Goal: Task Accomplishment & Management: Manage account settings

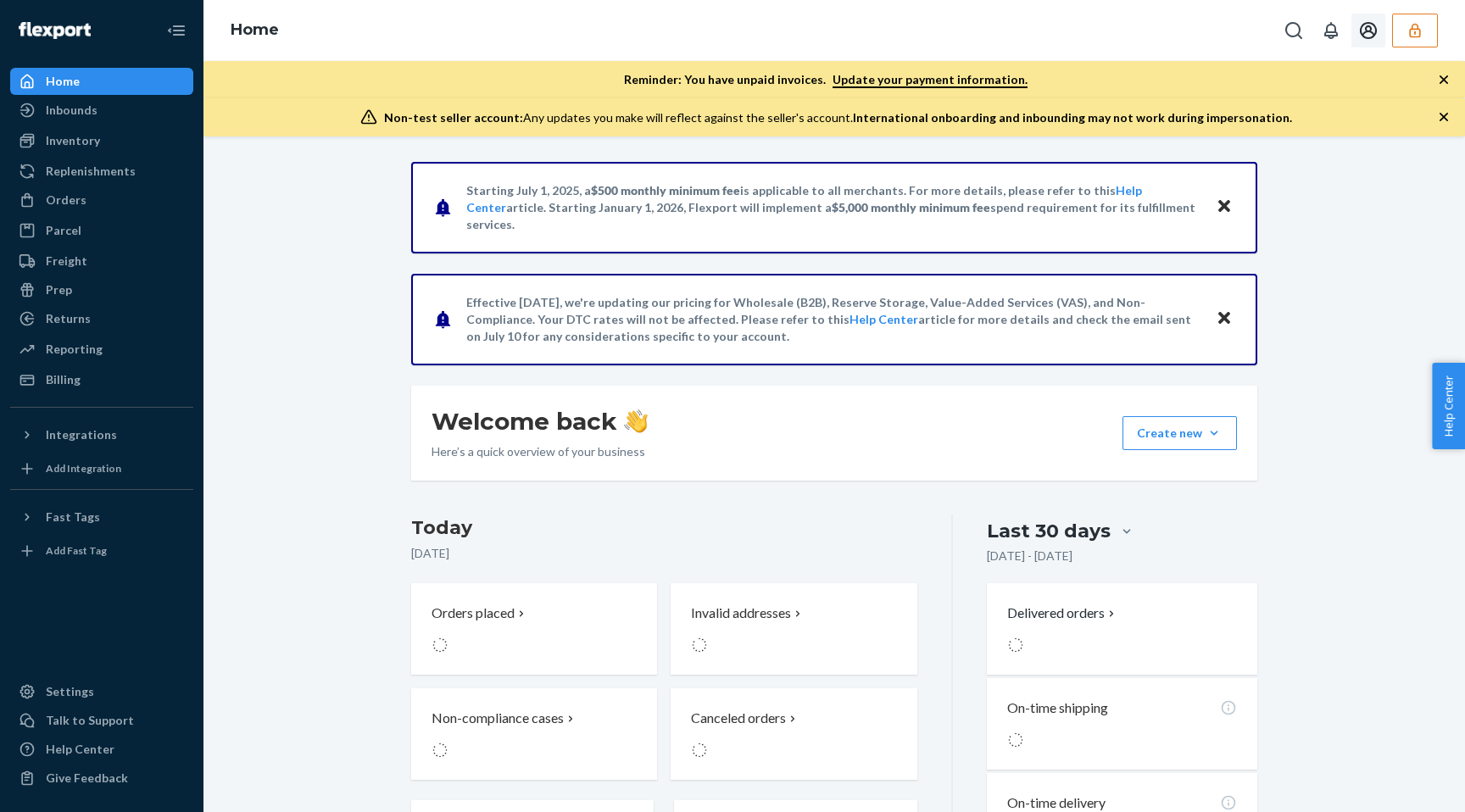
click at [1406, 12] on div "Home" at bounding box center [834, 30] width 1262 height 61
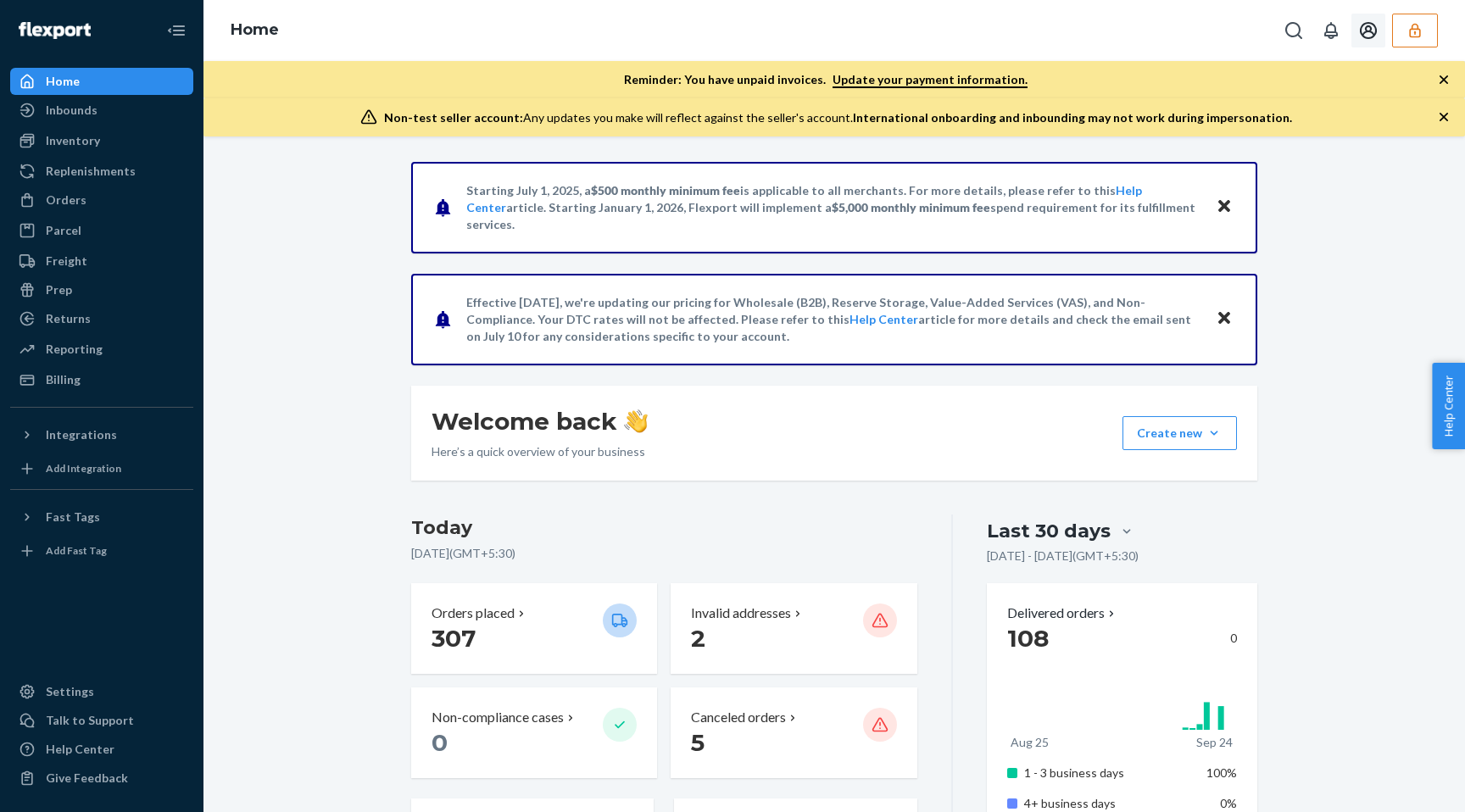
click at [1406, 35] on icon "button" at bounding box center [1415, 31] width 17 height 17
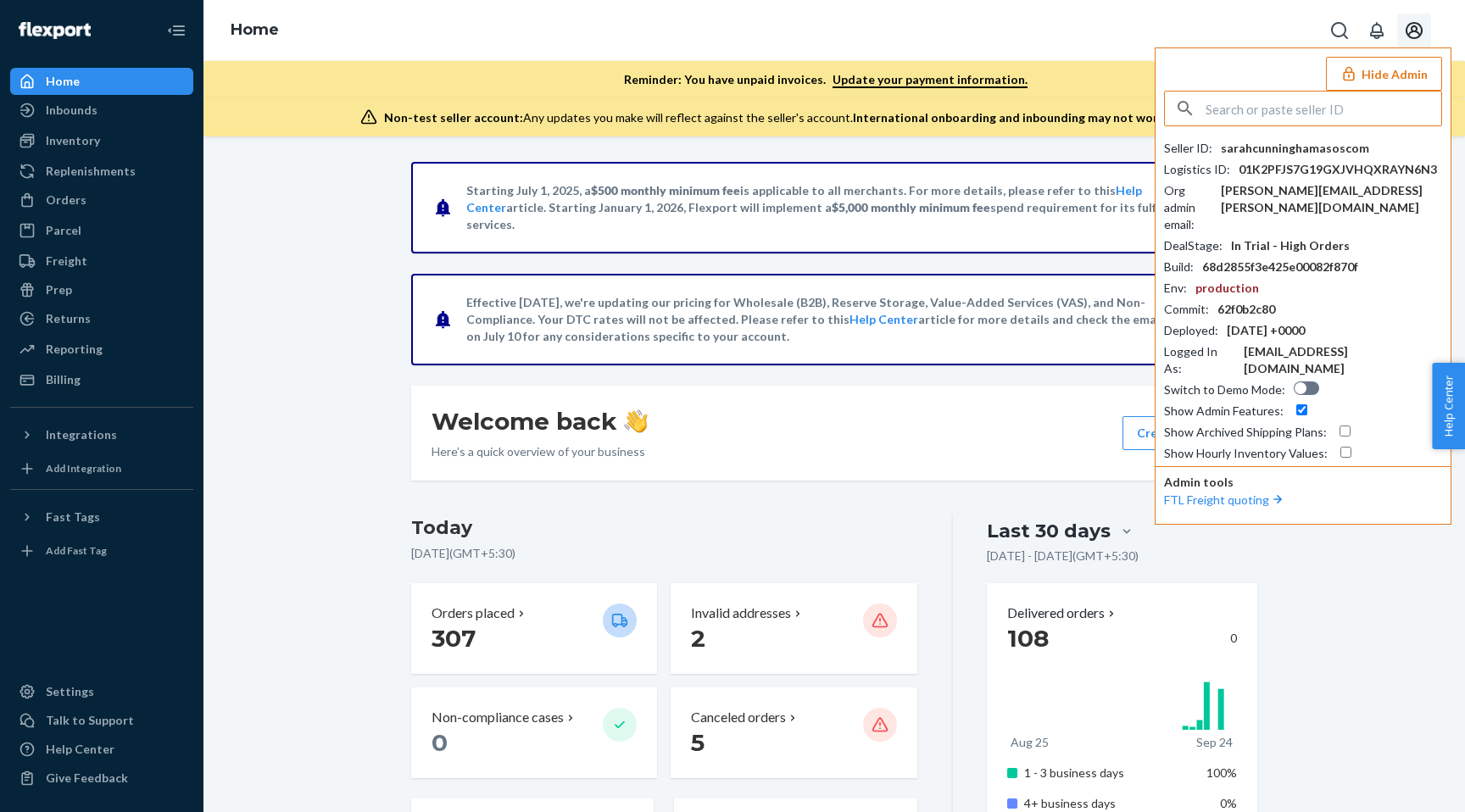
type input "s"
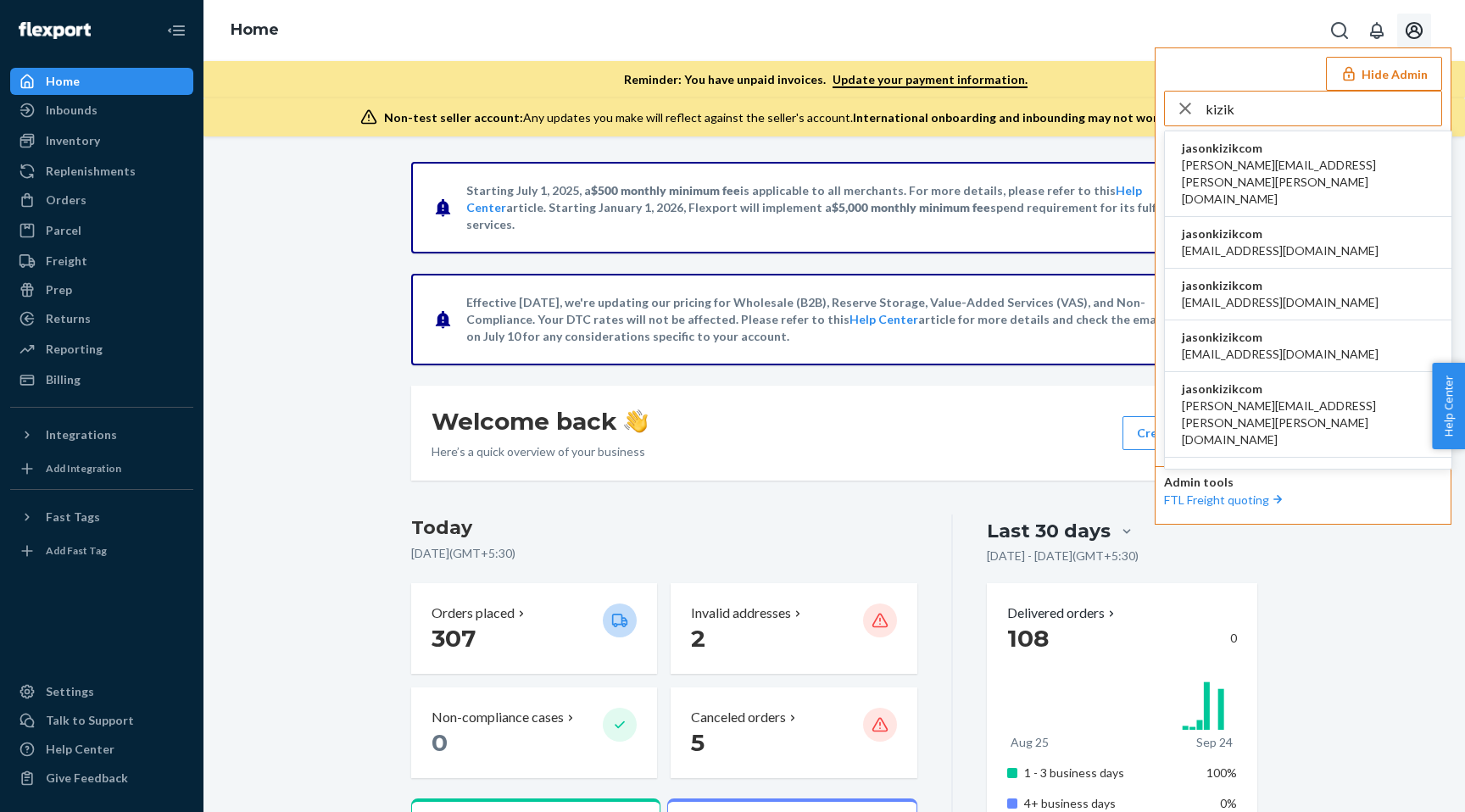
type input "kizik"
click at [1298, 145] on span "jasonkizikcom" at bounding box center [1307, 148] width 253 height 17
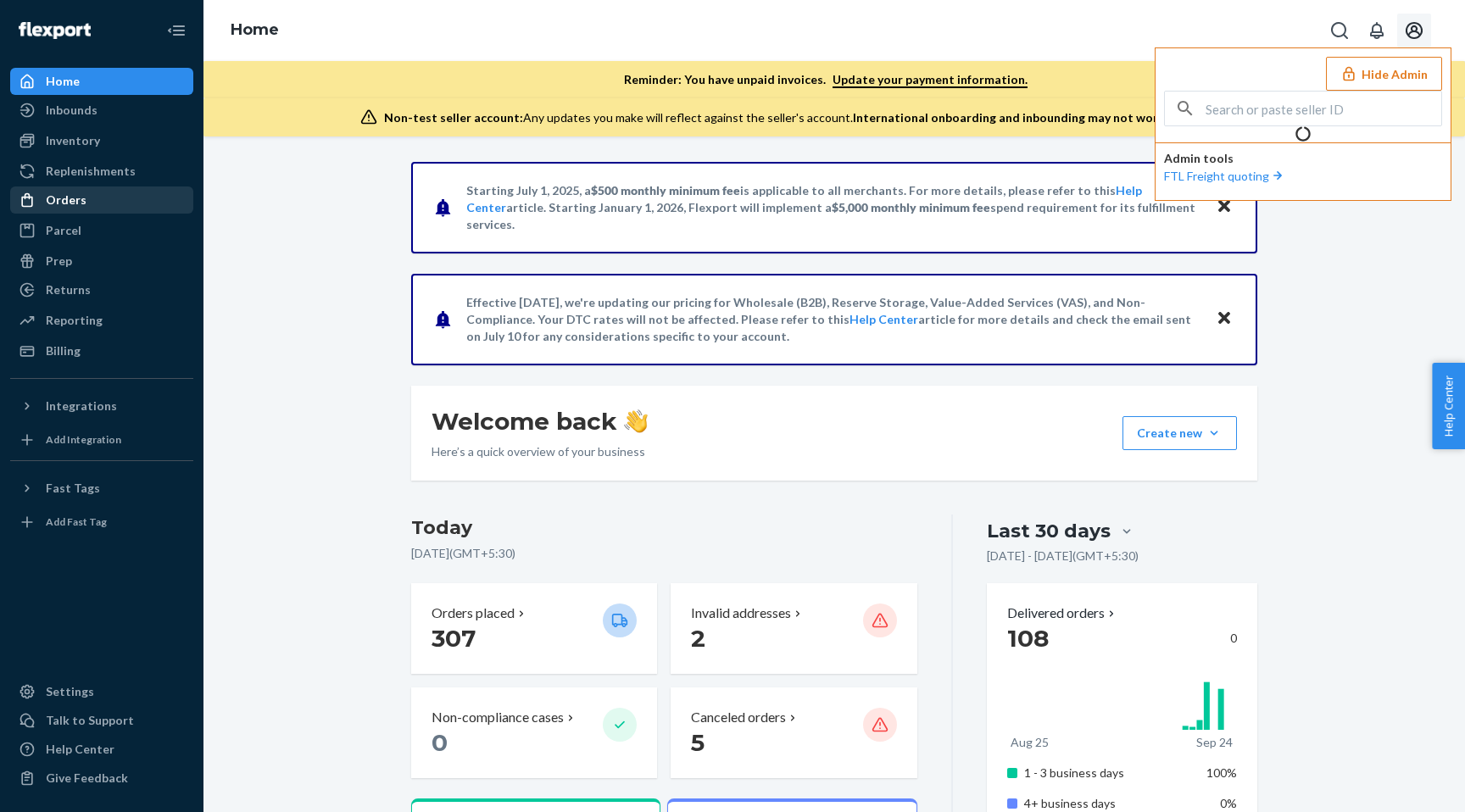
click at [62, 207] on div "Orders" at bounding box center [66, 200] width 41 height 17
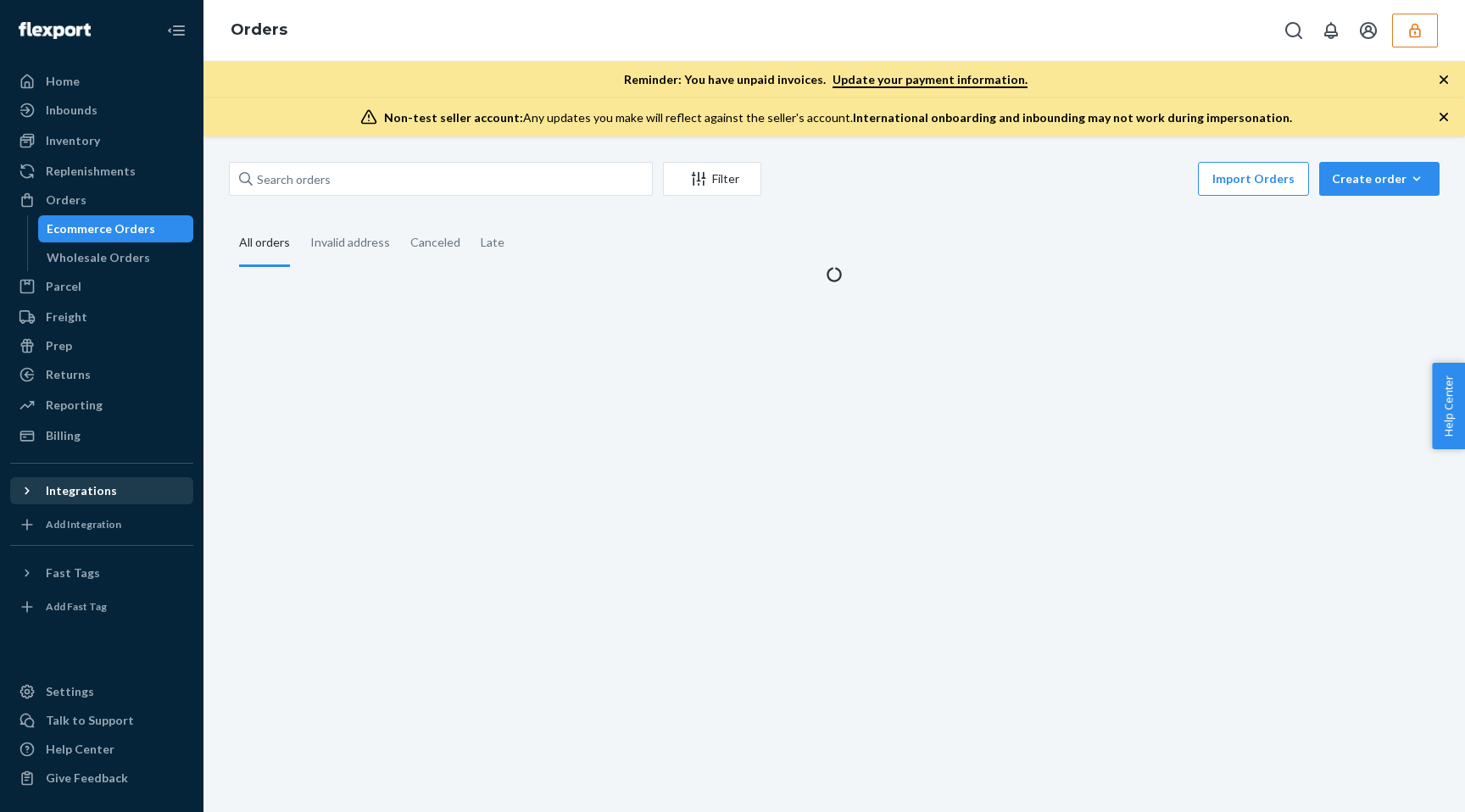
click at [87, 494] on div "Integrations" at bounding box center [81, 490] width 71 height 17
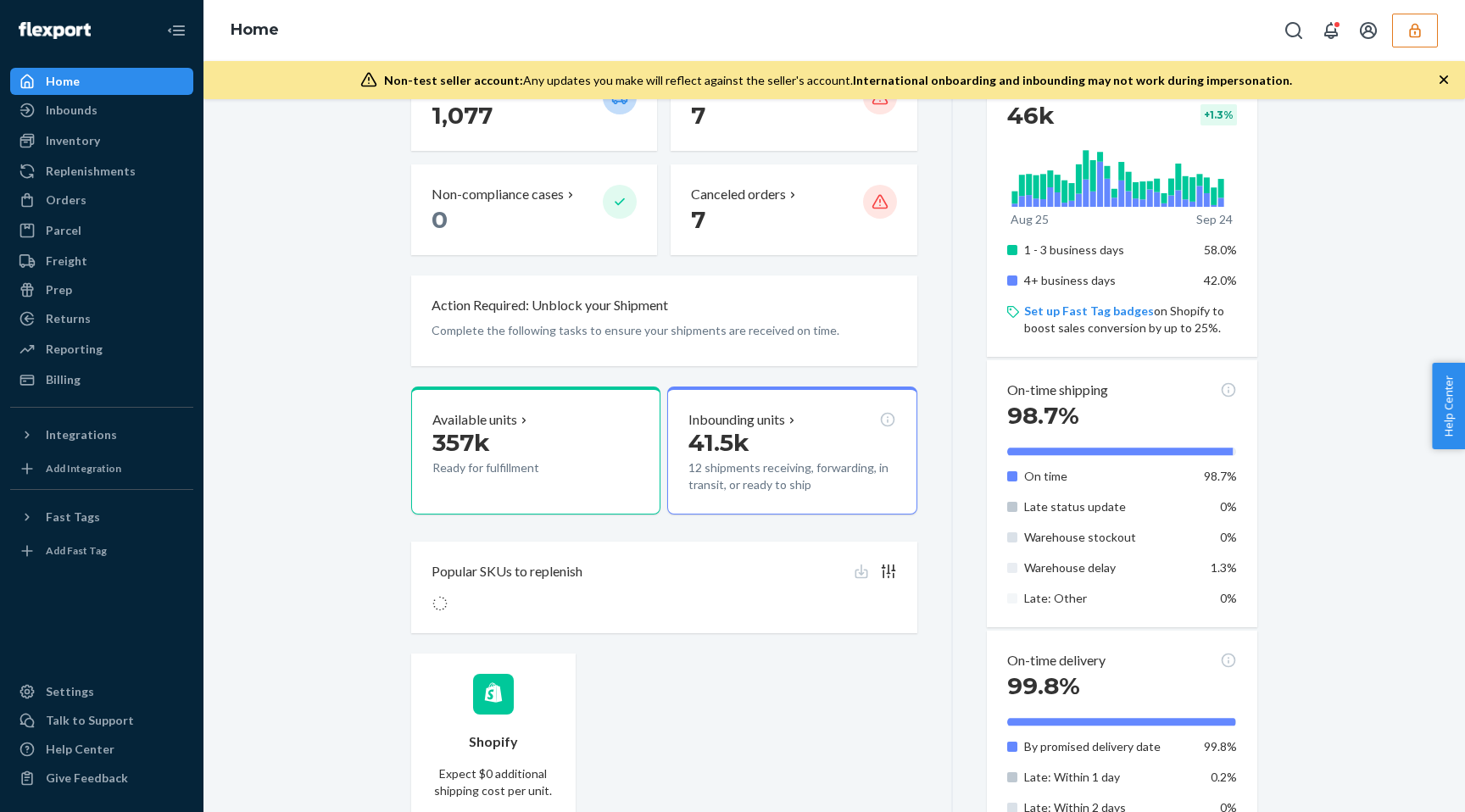
scroll to position [378, 0]
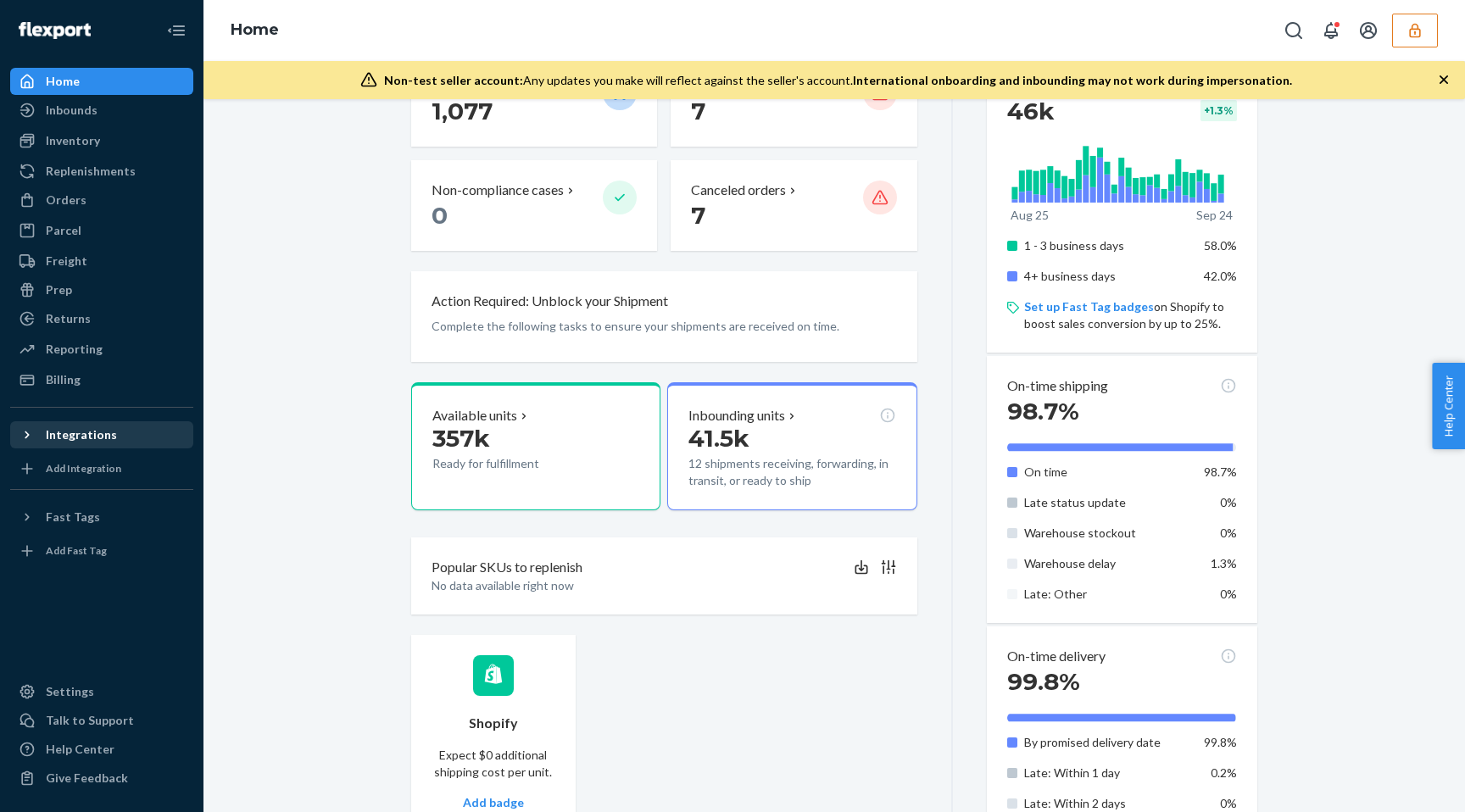
click at [97, 445] on div "Integrations" at bounding box center [102, 434] width 180 height 23
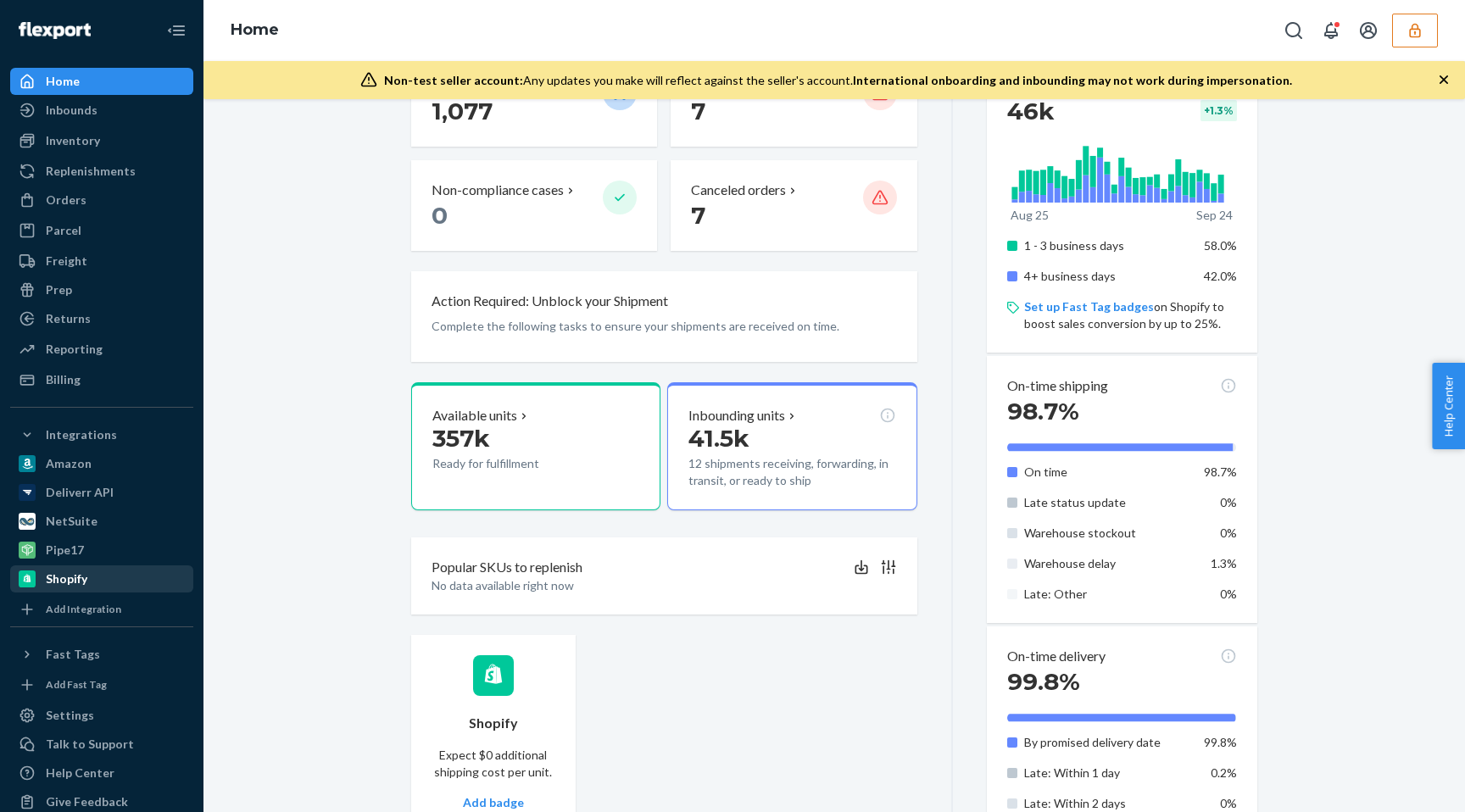
click at [76, 574] on div "Shopify" at bounding box center [66, 579] width 42 height 17
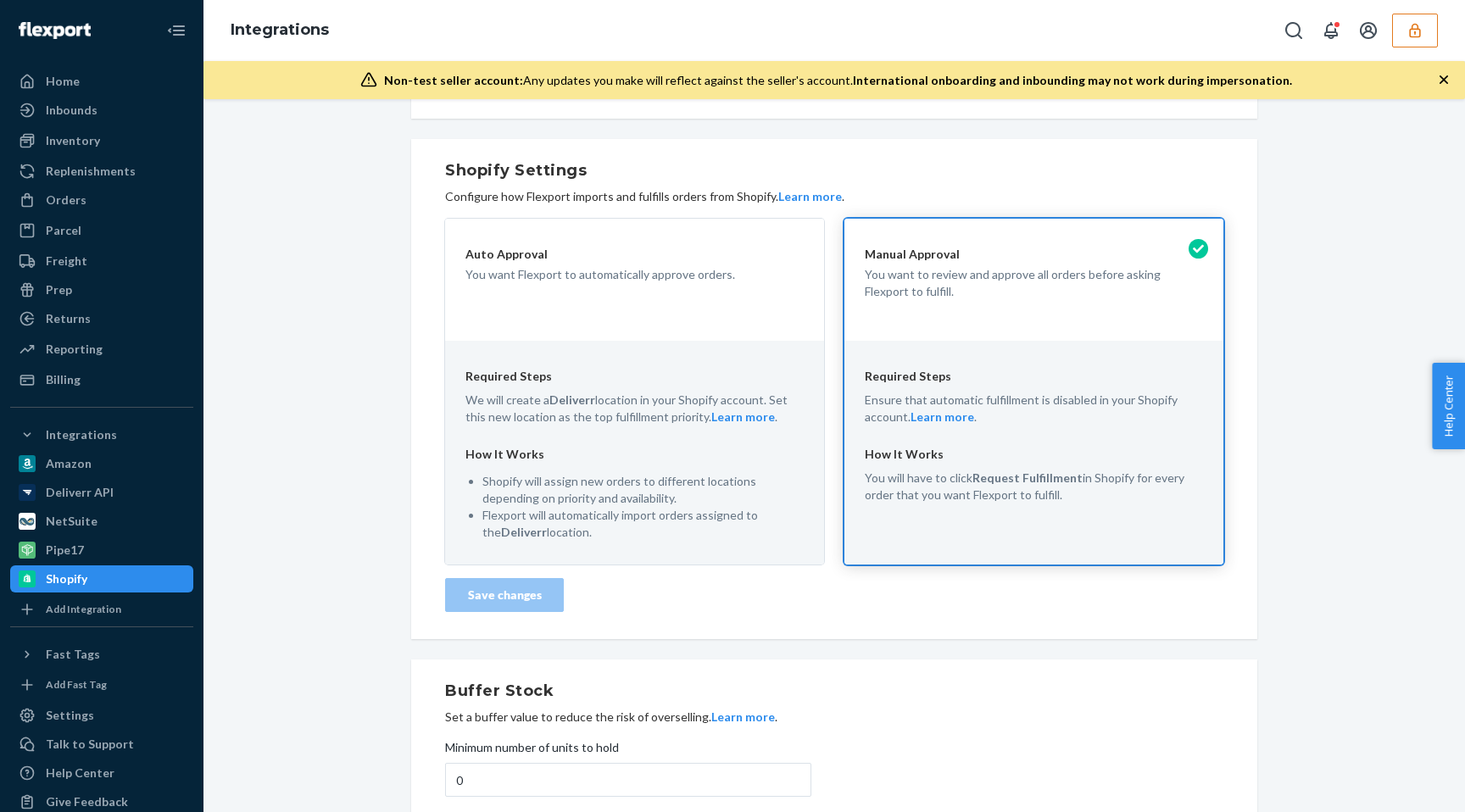
scroll to position [407, 0]
